Goal: Information Seeking & Learning: Learn about a topic

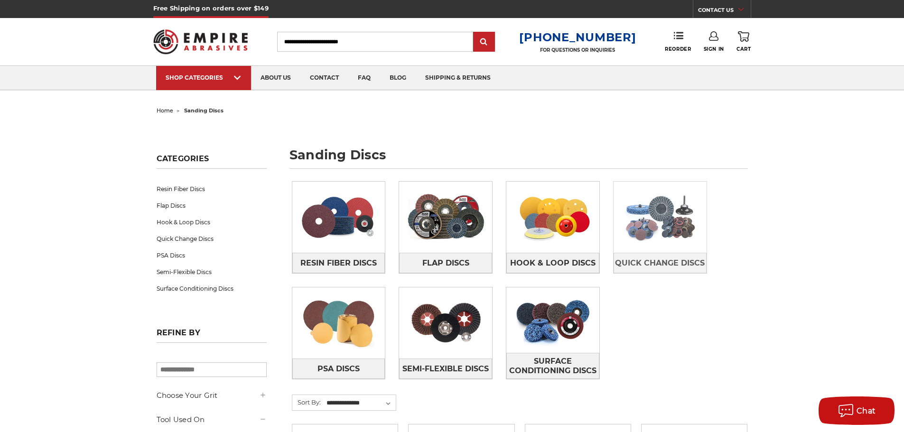
click at [662, 216] on img at bounding box center [660, 217] width 93 height 65
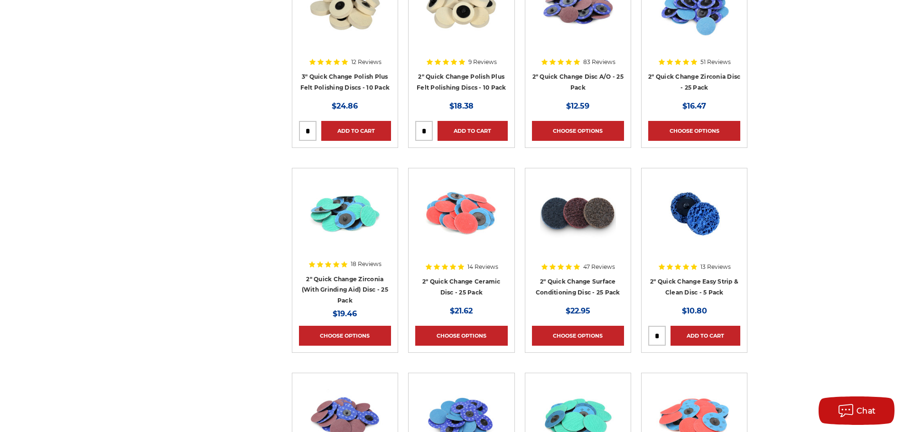
scroll to position [664, 0]
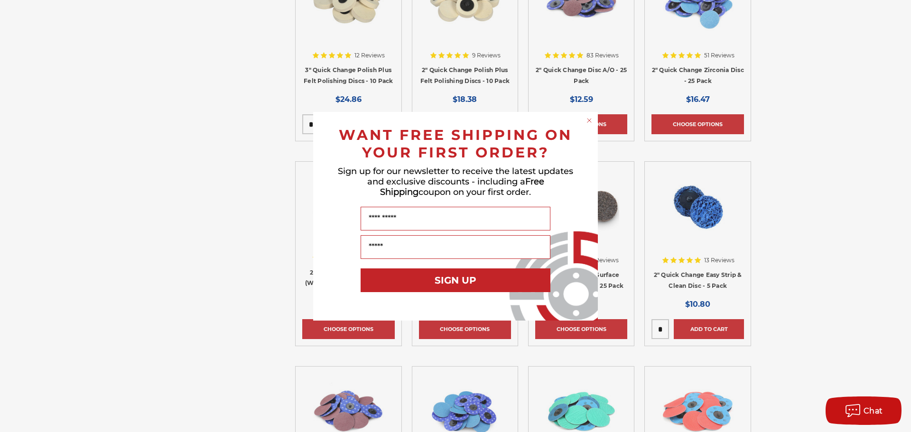
click at [587, 122] on circle "Close dialog" at bounding box center [589, 120] width 9 height 9
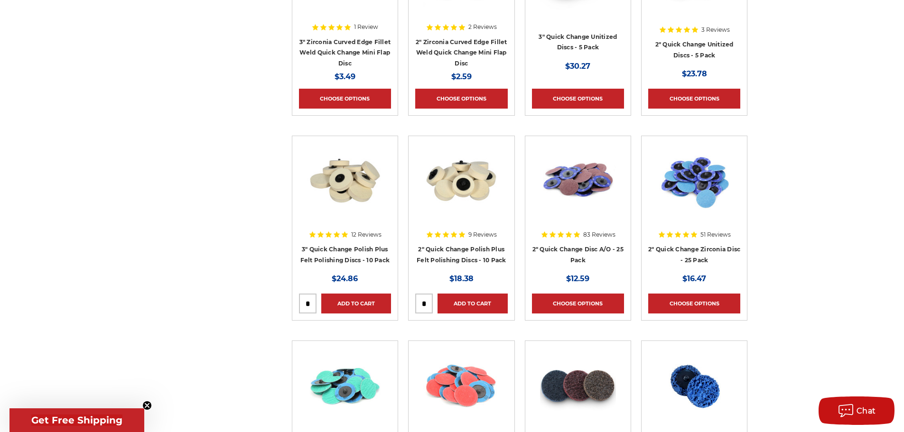
scroll to position [475, 0]
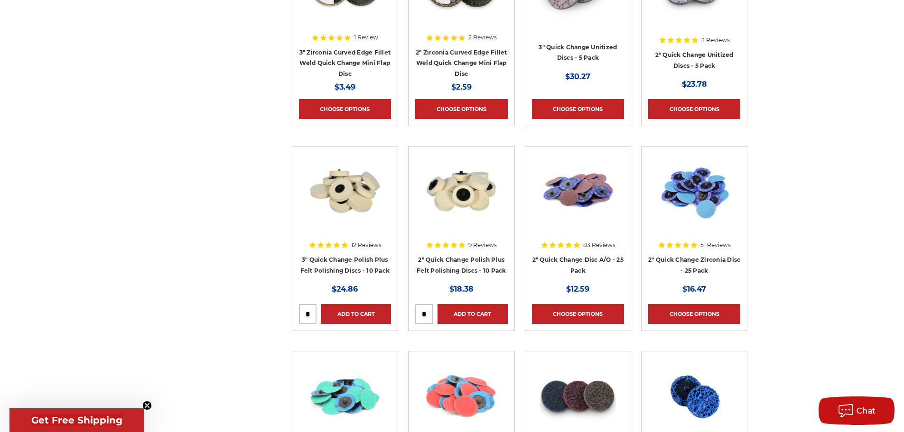
click at [440, 213] on img at bounding box center [461, 191] width 76 height 76
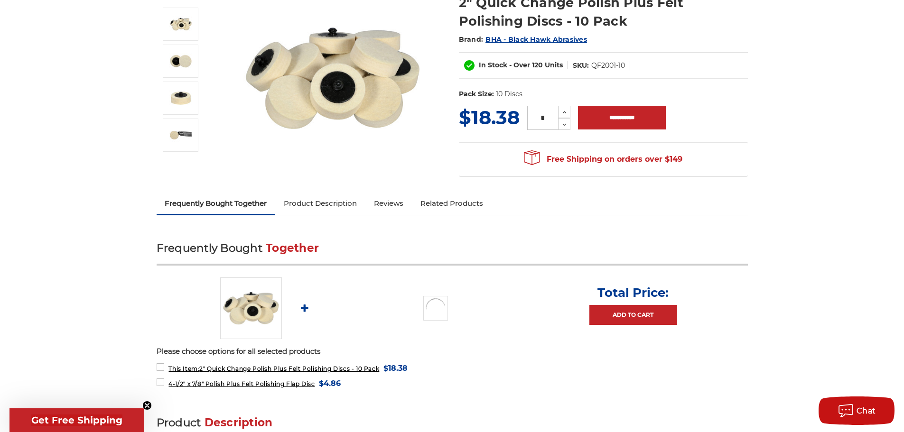
scroll to position [142, 0]
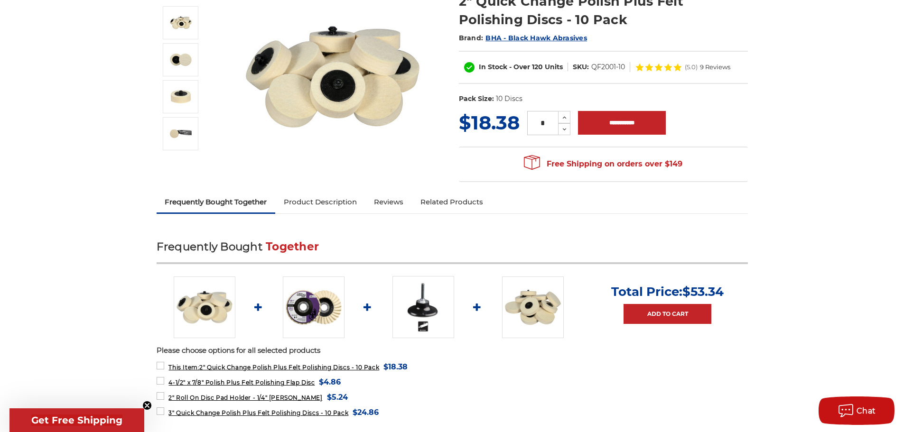
click at [331, 205] on link "Product Description" at bounding box center [320, 202] width 90 height 21
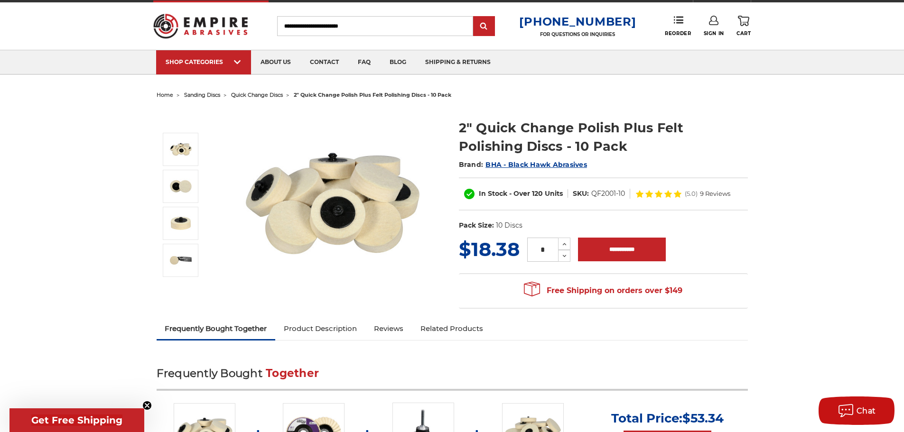
scroll to position [8, 0]
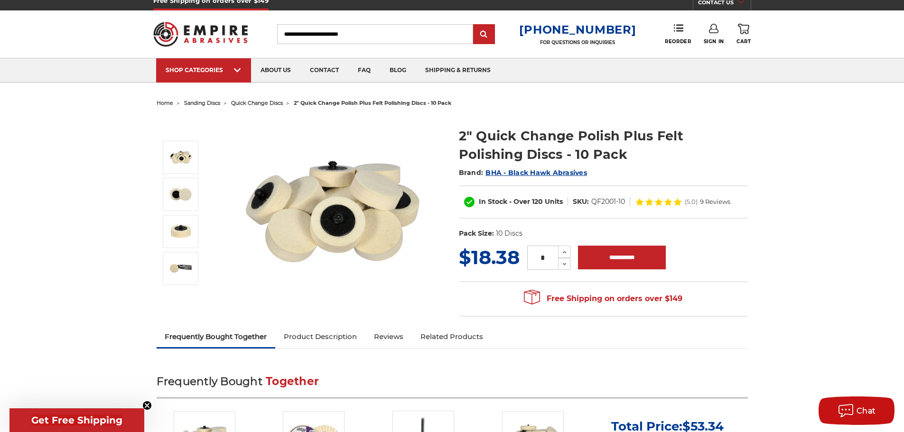
click at [552, 172] on span "BHA - Black Hawk Abrasives" at bounding box center [536, 172] width 102 height 9
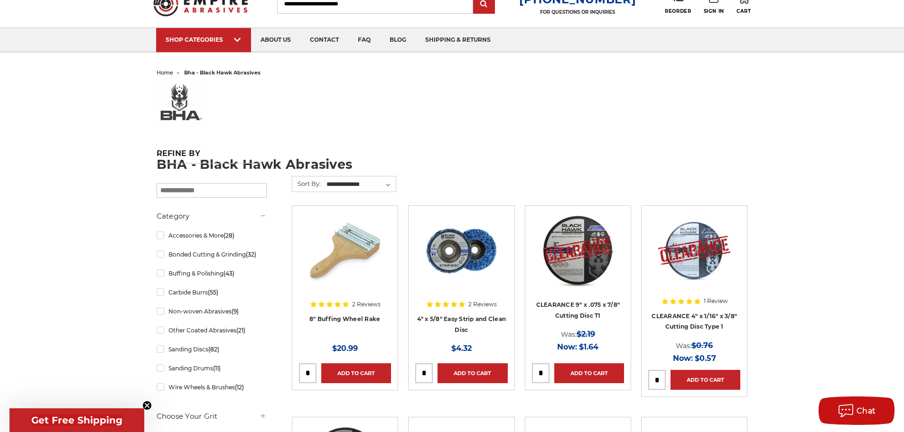
scroll to position [95, 0]
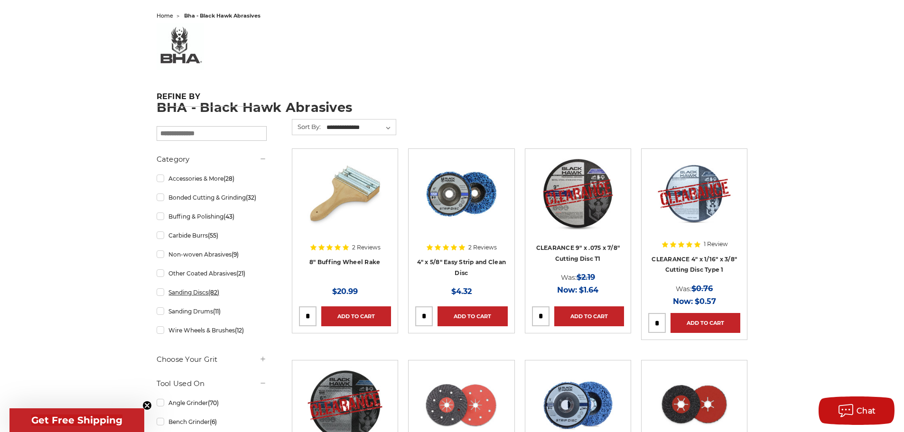
click at [161, 294] on link "Sanding Discs (82)" at bounding box center [212, 292] width 110 height 17
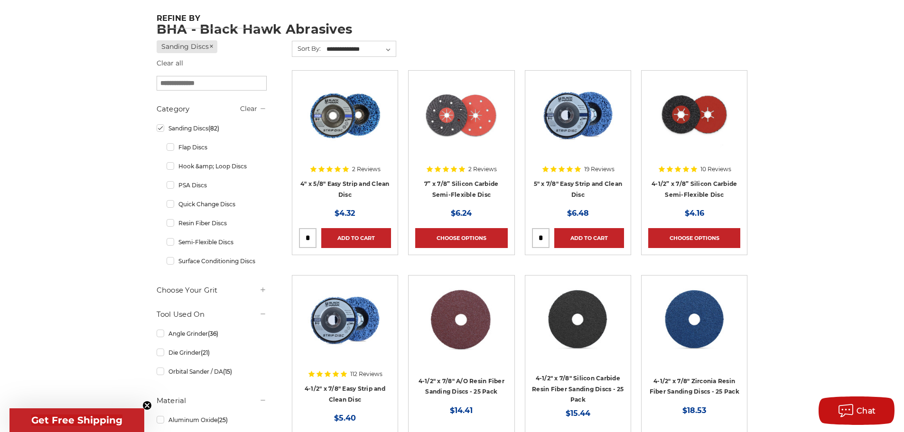
scroll to position [190, 0]
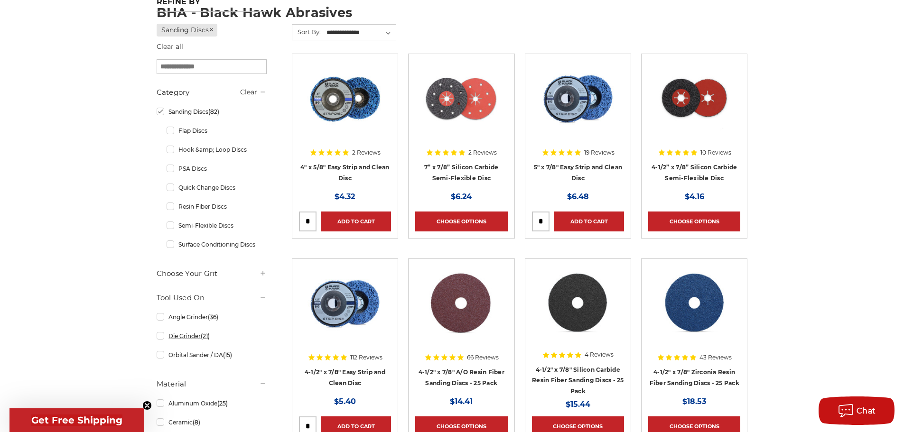
click at [159, 338] on link "Die Grinder (21)" at bounding box center [212, 336] width 110 height 17
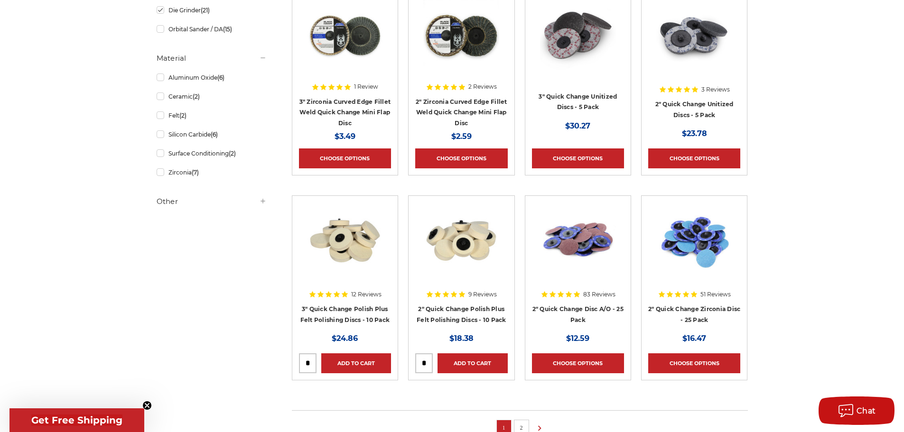
scroll to position [569, 0]
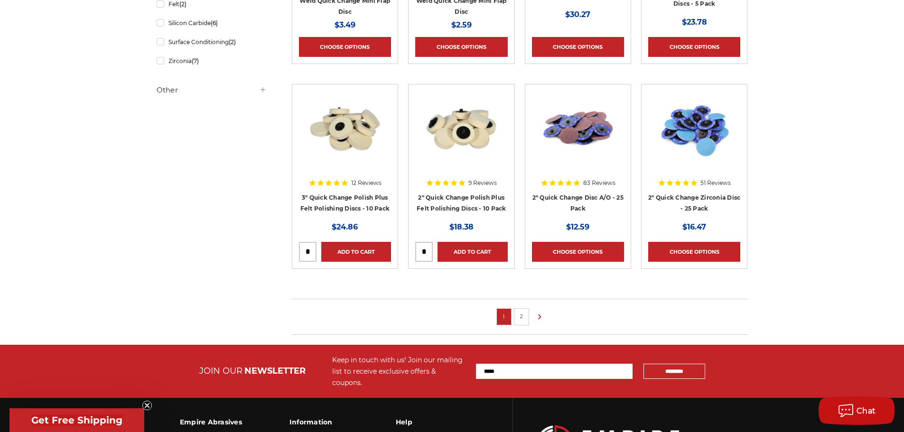
click at [521, 317] on link "2" at bounding box center [521, 316] width 9 height 10
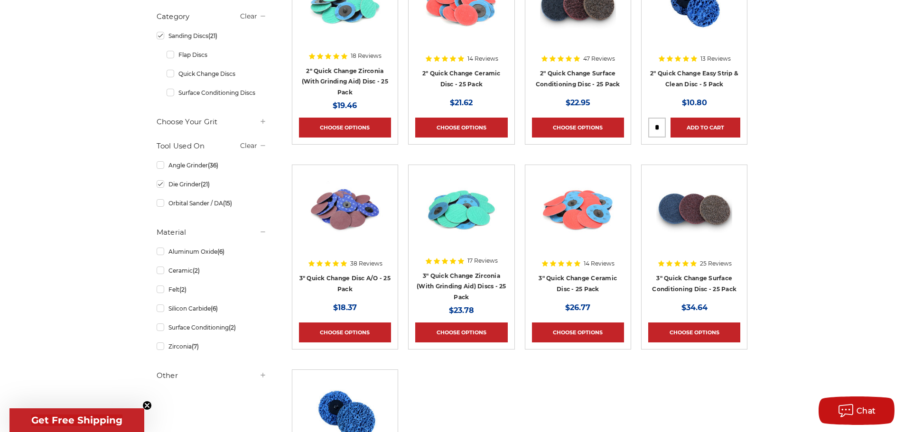
scroll to position [285, 0]
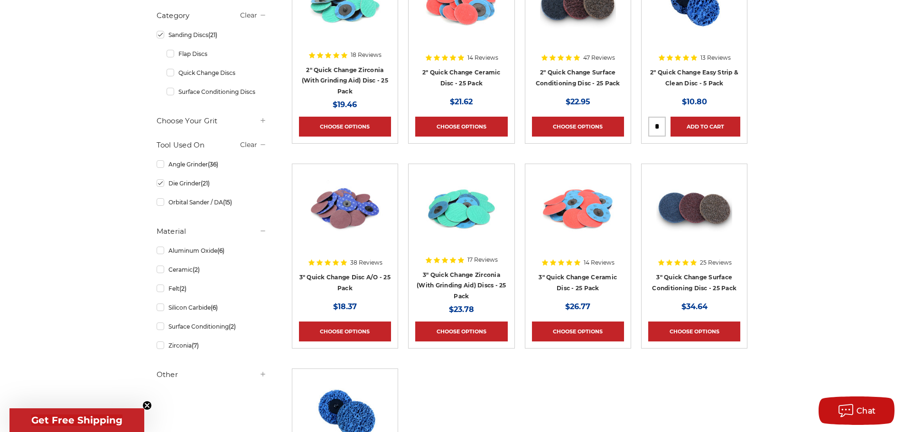
click at [573, 215] on img at bounding box center [578, 209] width 76 height 76
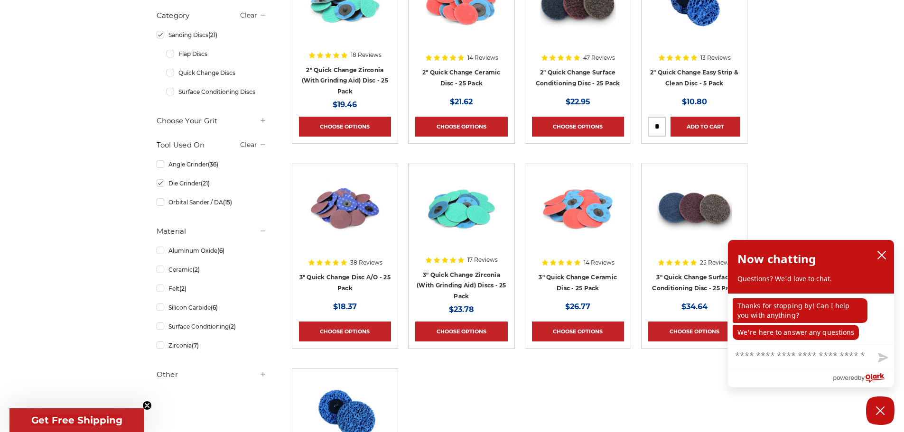
click at [349, 216] on img at bounding box center [345, 209] width 76 height 76
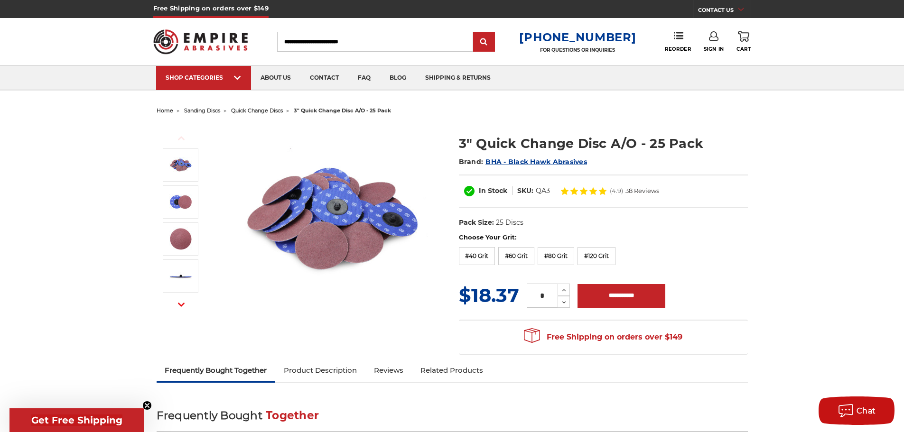
drag, startPoint x: 0, startPoint y: 0, endPoint x: 350, endPoint y: 215, distance: 410.8
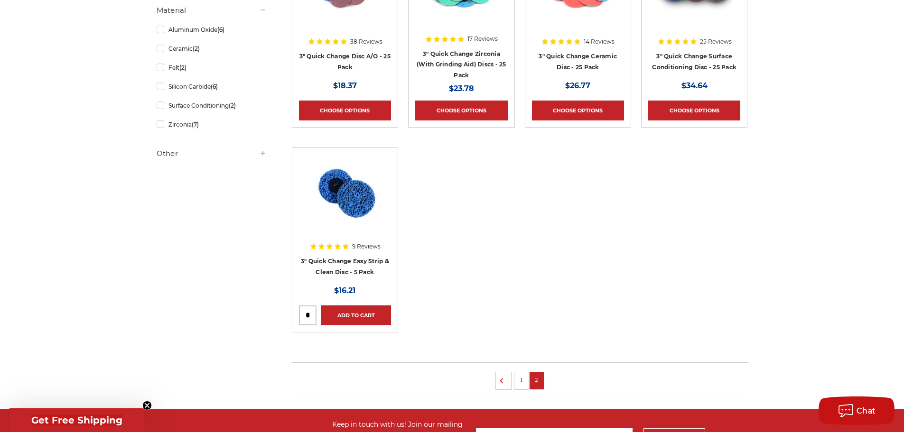
scroll to position [569, 0]
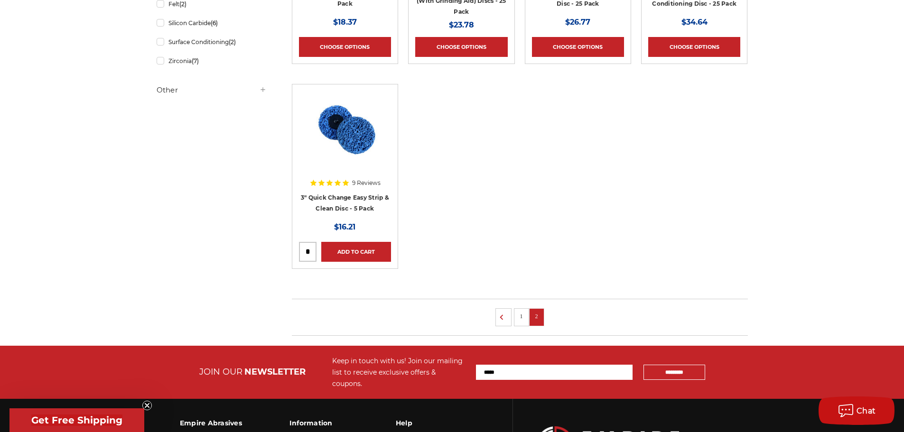
click at [349, 130] on img at bounding box center [345, 129] width 76 height 76
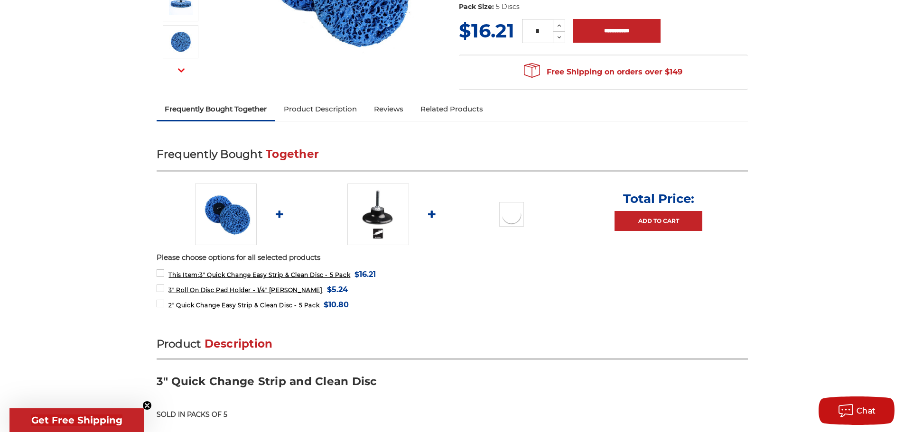
scroll to position [237, 0]
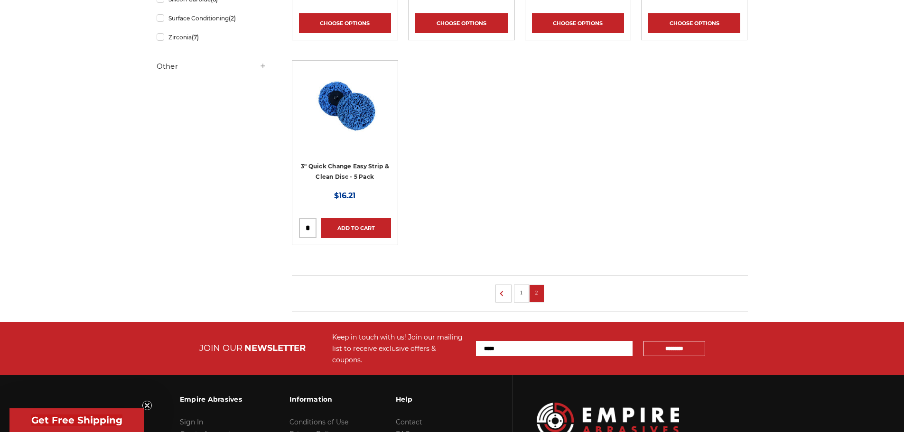
click at [526, 289] on li "1" at bounding box center [521, 294] width 15 height 18
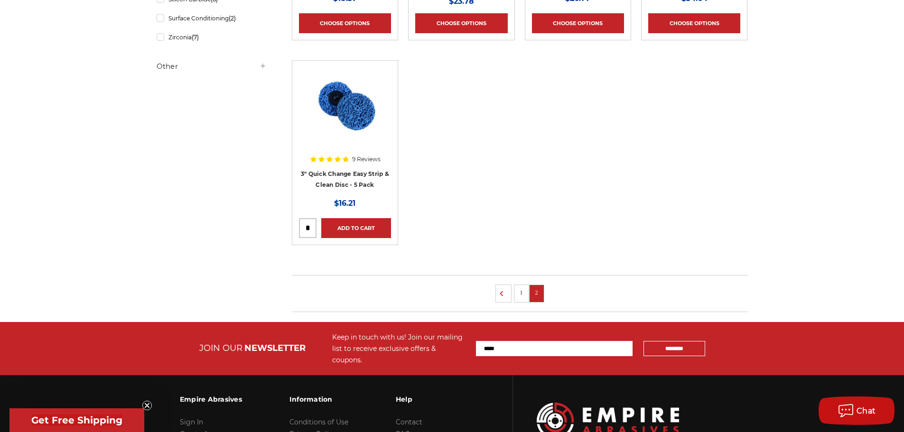
click at [521, 293] on link "1" at bounding box center [521, 293] width 9 height 10
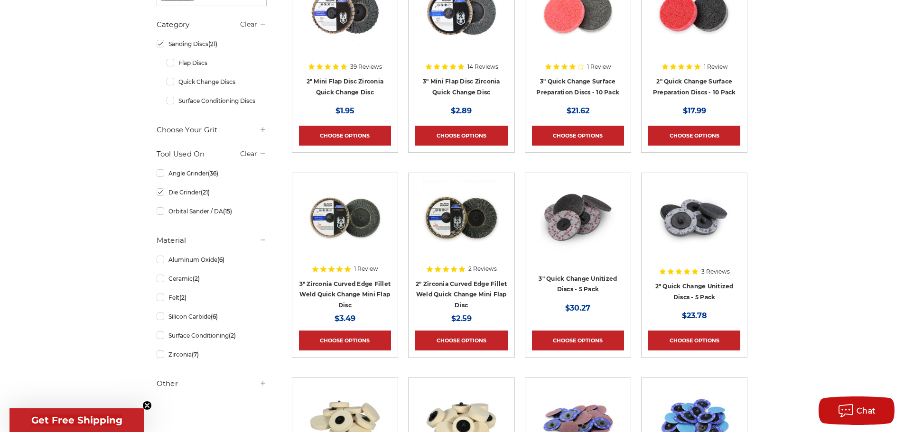
scroll to position [190, 0]
